Goal: Task Accomplishment & Management: Use online tool/utility

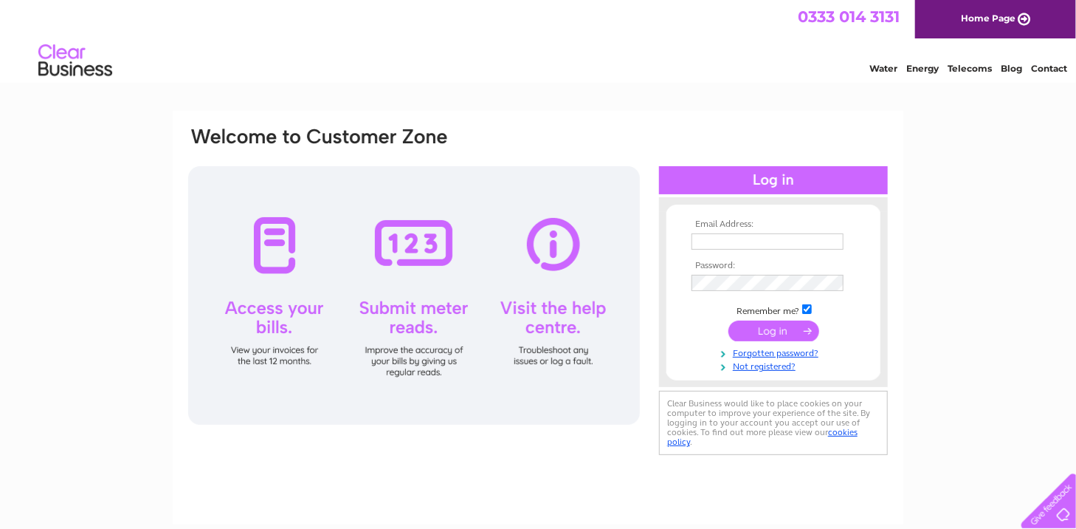
type input "[EMAIL_ADDRESS][DOMAIN_NAME]"
click at [780, 329] on input "submit" at bounding box center [774, 330] width 91 height 21
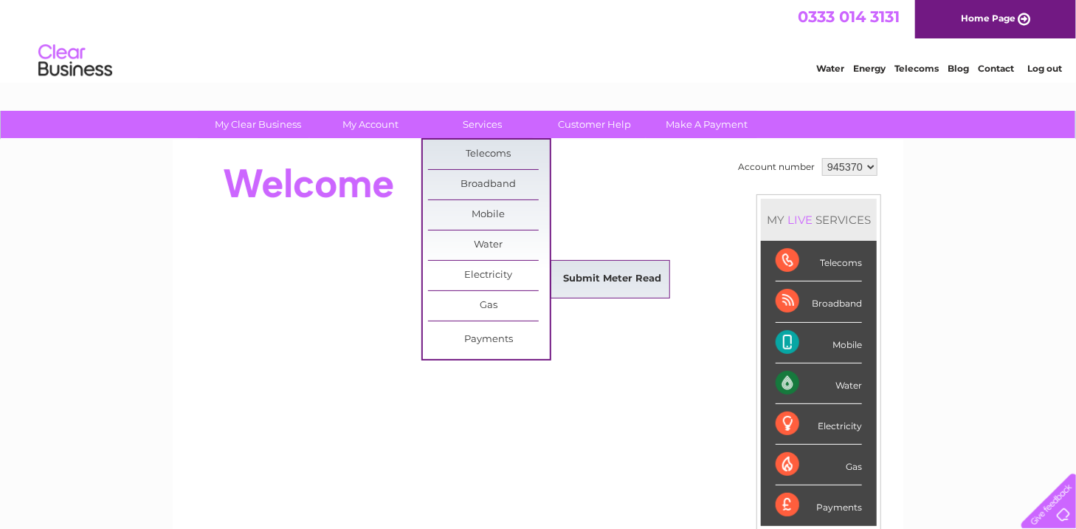
click at [579, 279] on link "Submit Meter Read" at bounding box center [613, 279] width 122 height 30
